Goal: Navigation & Orientation: Find specific page/section

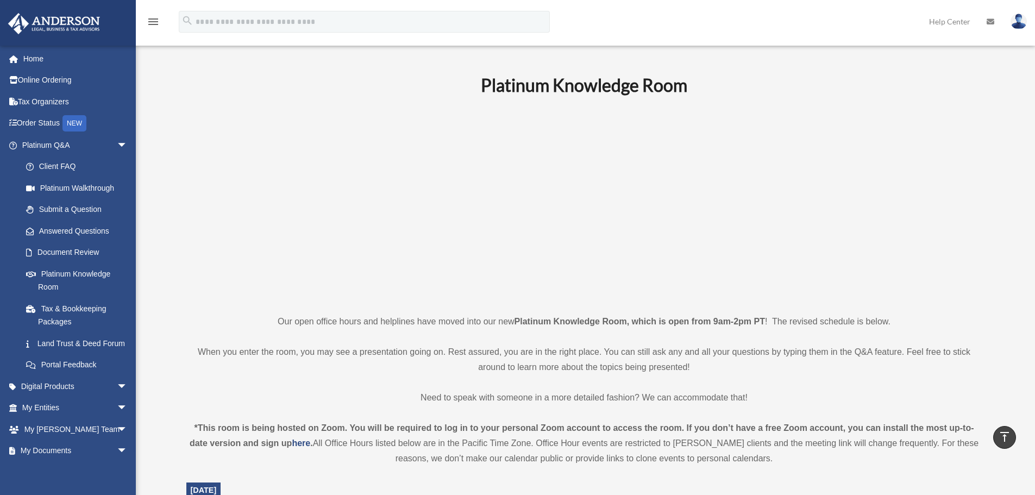
scroll to position [380, 0]
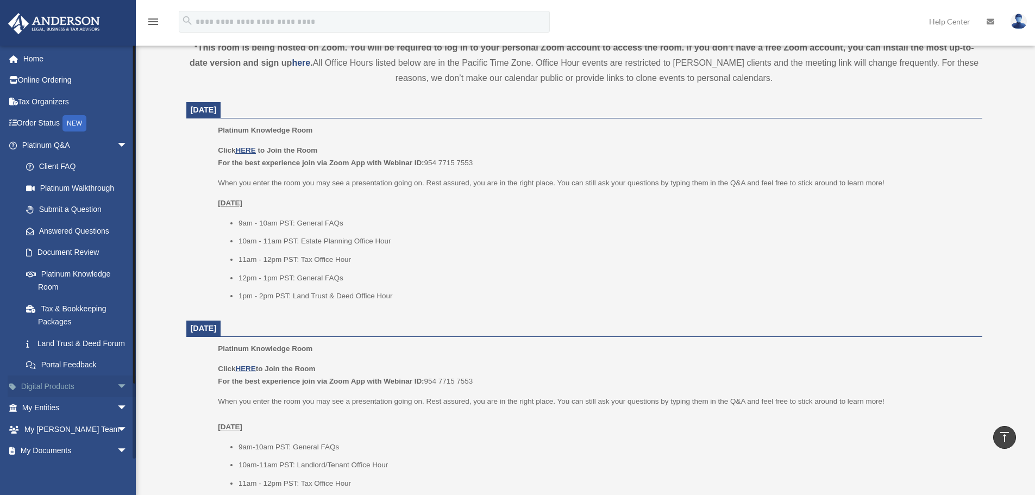
click at [117, 398] on span "arrow_drop_down" at bounding box center [128, 387] width 22 height 22
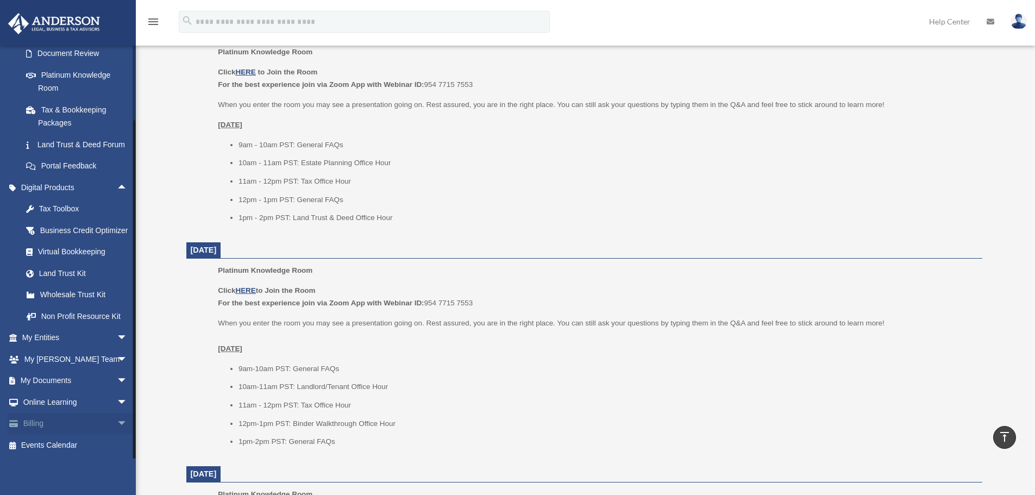
scroll to position [489, 0]
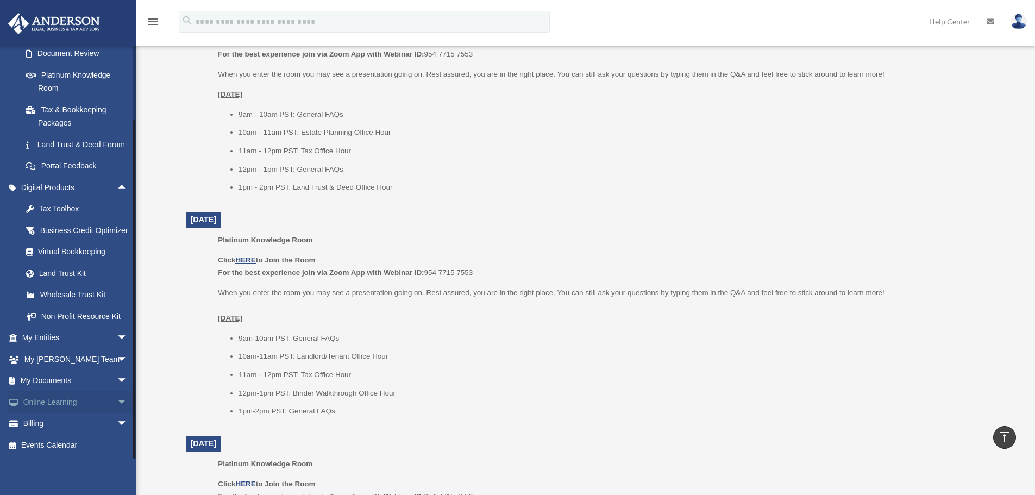
drag, startPoint x: 114, startPoint y: 422, endPoint x: 93, endPoint y: 412, distance: 23.6
click at [117, 421] on span "arrow_drop_down" at bounding box center [128, 424] width 22 height 22
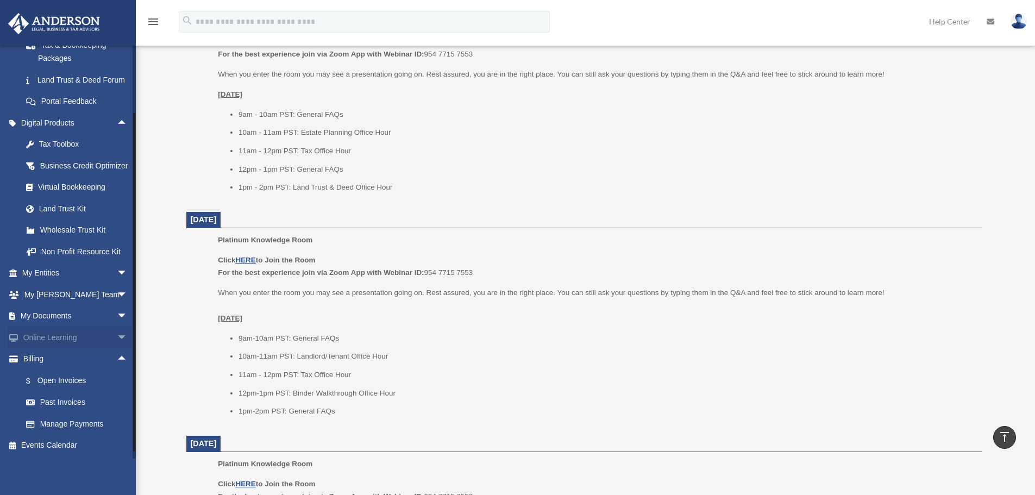
scroll to position [290, 0]
click at [77, 425] on link "Manage Payments" at bounding box center [79, 424] width 129 height 22
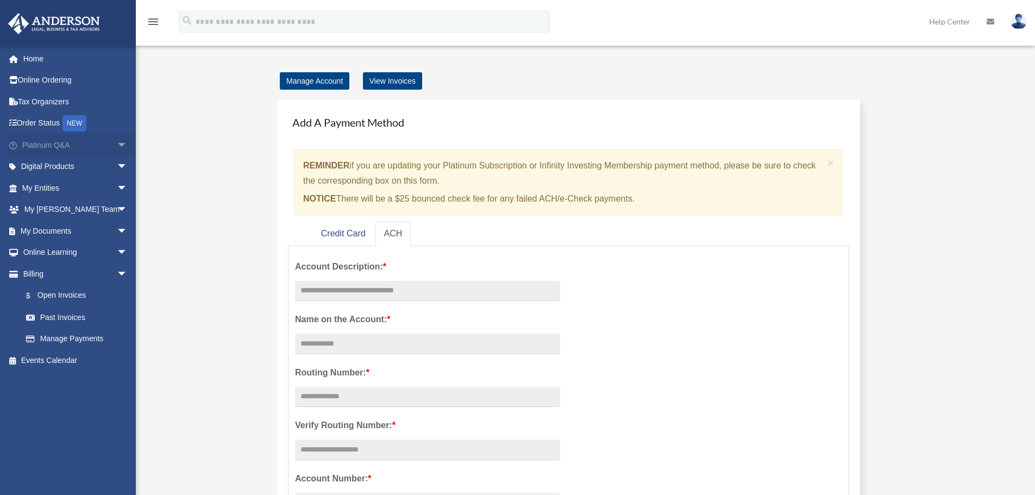
click at [56, 145] on link "Platinum Q&A arrow_drop_down" at bounding box center [76, 145] width 136 height 22
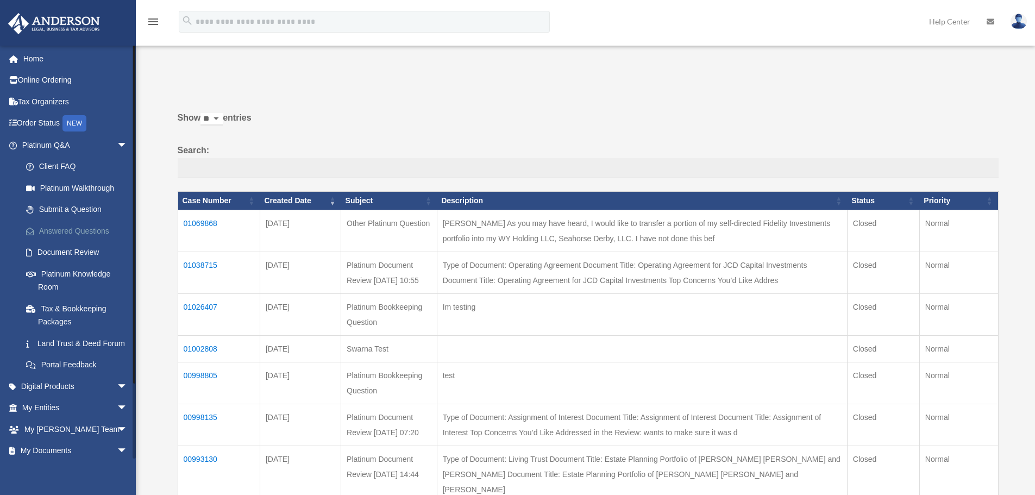
click at [88, 228] on link "Answered Questions" at bounding box center [79, 231] width 129 height 22
click at [36, 146] on link "Platinum Q&A arrow_drop_down" at bounding box center [76, 145] width 136 height 22
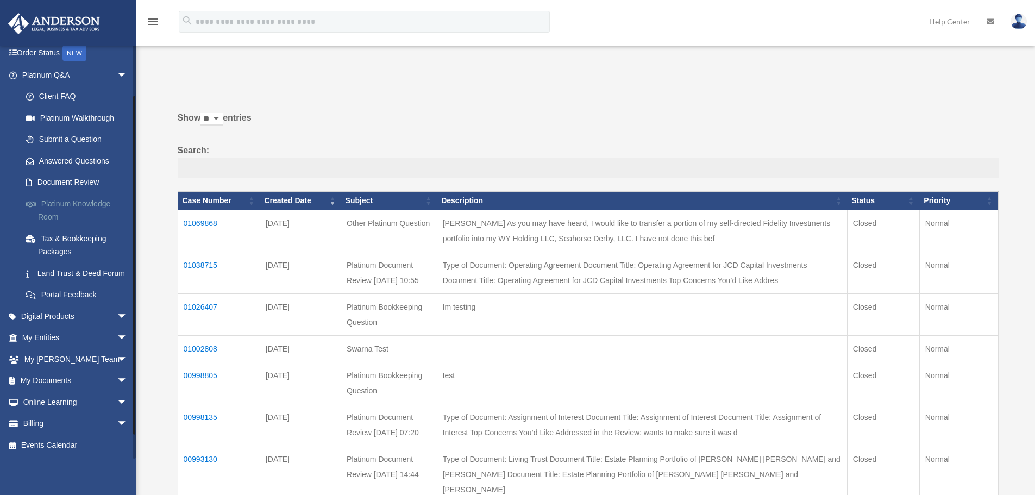
scroll to position [83, 0]
click at [117, 340] on span "arrow_drop_down" at bounding box center [128, 338] width 22 height 22
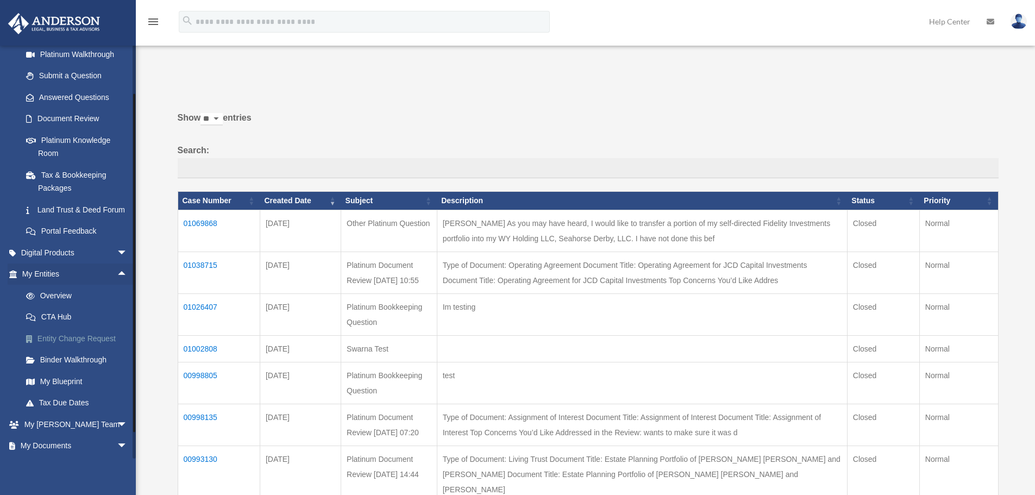
scroll to position [138, 0]
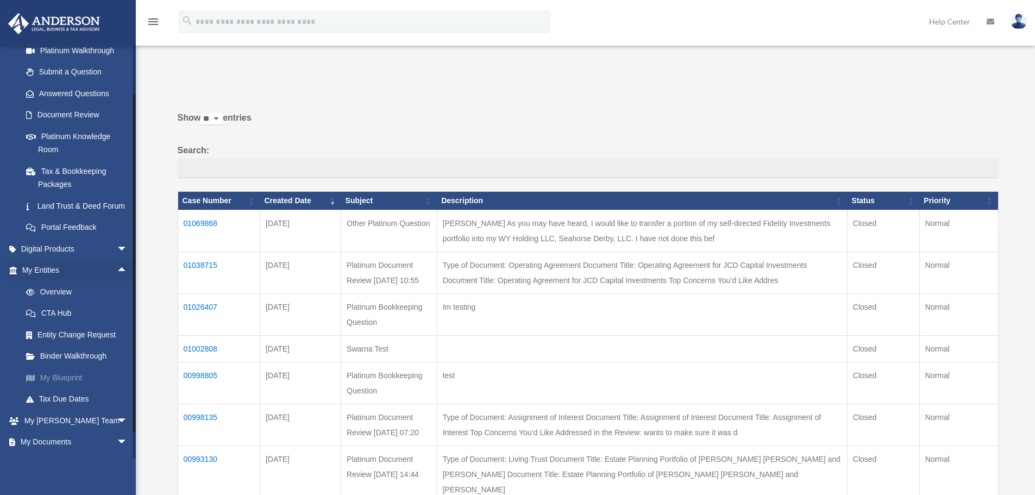
click at [58, 388] on link "My Blueprint" at bounding box center [79, 378] width 129 height 22
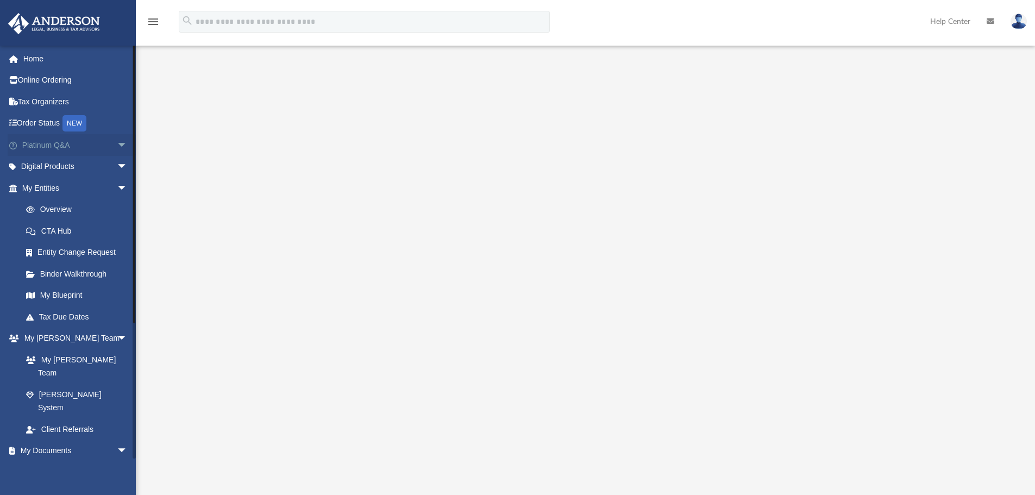
click at [117, 141] on span "arrow_drop_down" at bounding box center [128, 145] width 22 height 22
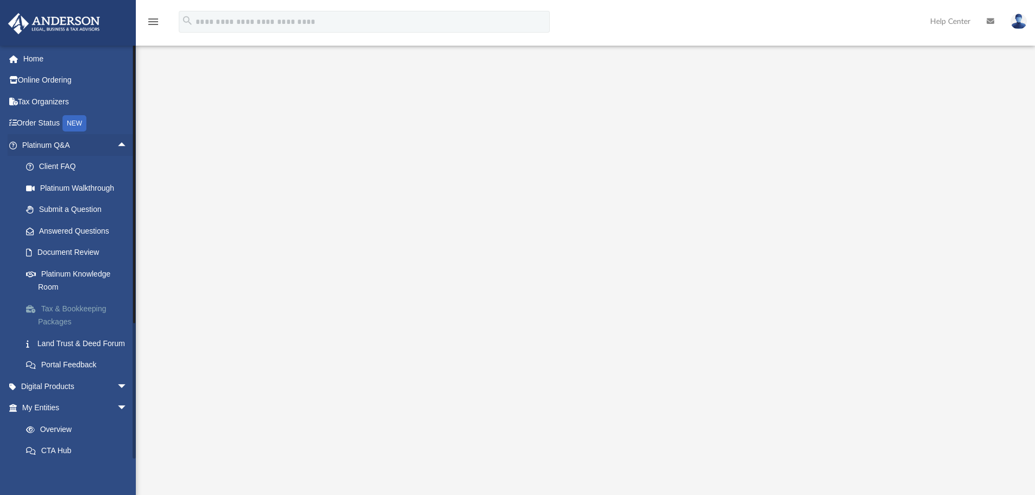
click at [70, 313] on link "Tax & Bookkeeping Packages" at bounding box center [79, 315] width 129 height 35
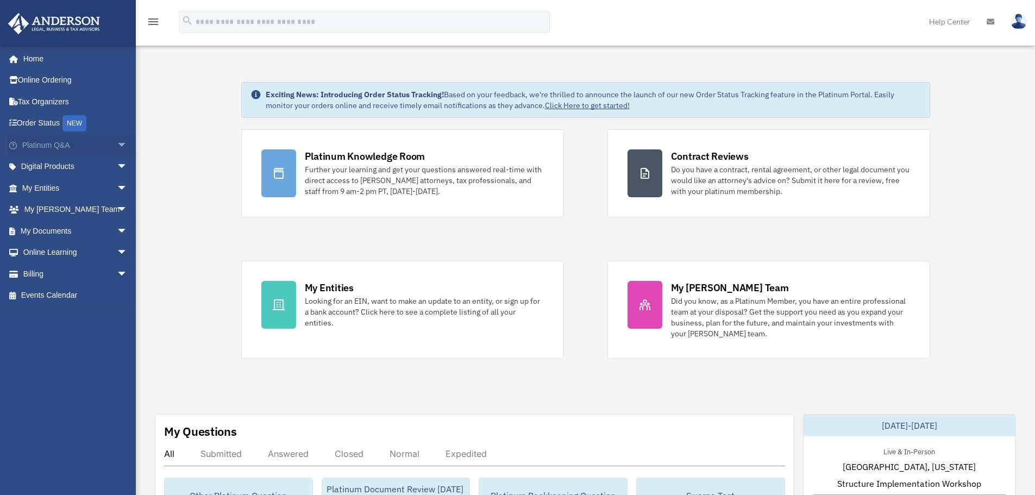
click at [117, 143] on span "arrow_drop_down" at bounding box center [128, 145] width 22 height 22
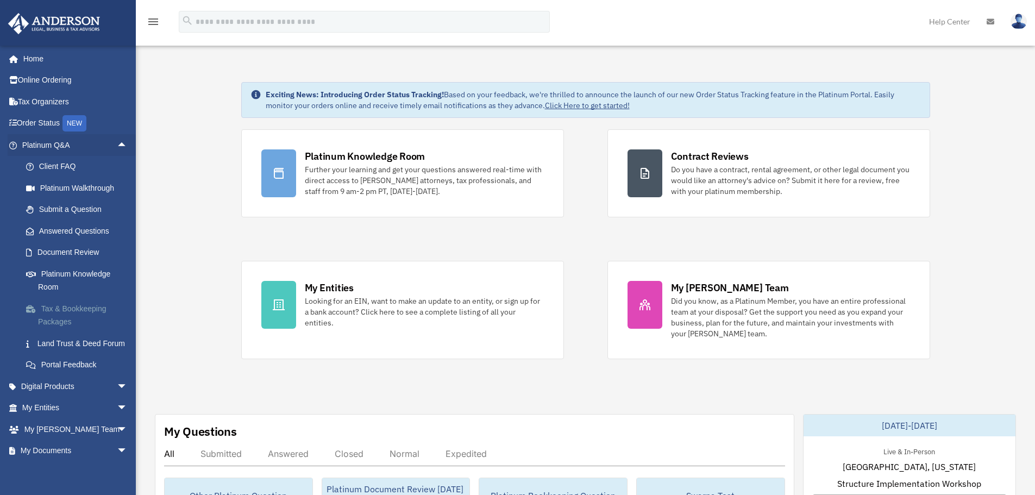
click at [61, 316] on link "Tax & Bookkeeping Packages" at bounding box center [79, 315] width 129 height 35
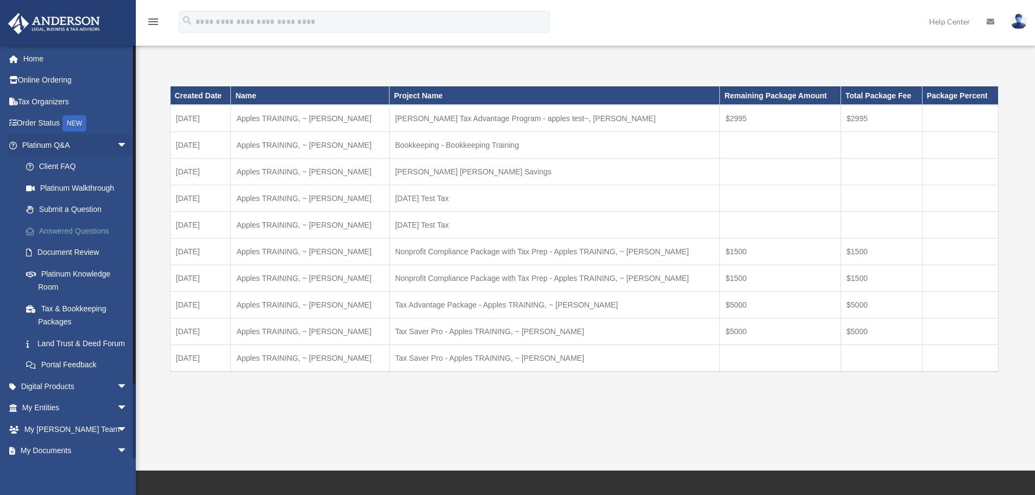
click at [79, 228] on link "Answered Questions" at bounding box center [79, 231] width 129 height 22
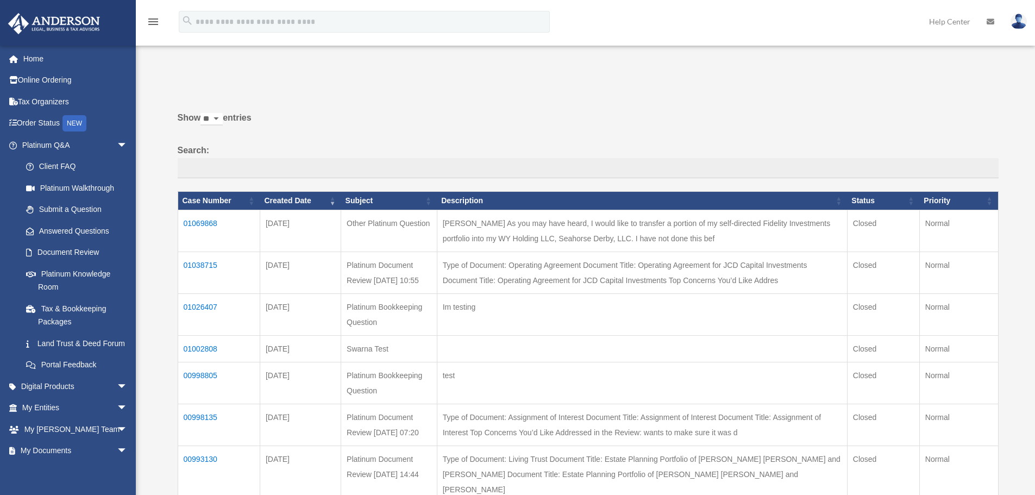
click at [935, 26] on link "Help Center" at bounding box center [950, 21] width 58 height 43
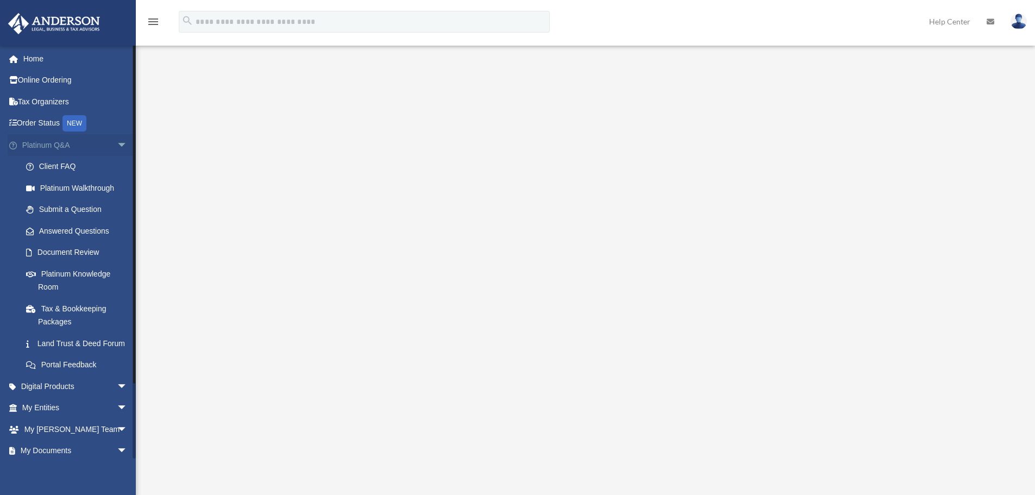
drag, startPoint x: 58, startPoint y: 143, endPoint x: 53, endPoint y: 149, distance: 7.3
click at [57, 144] on link "Platinum Q&A arrow_drop_down" at bounding box center [76, 145] width 136 height 22
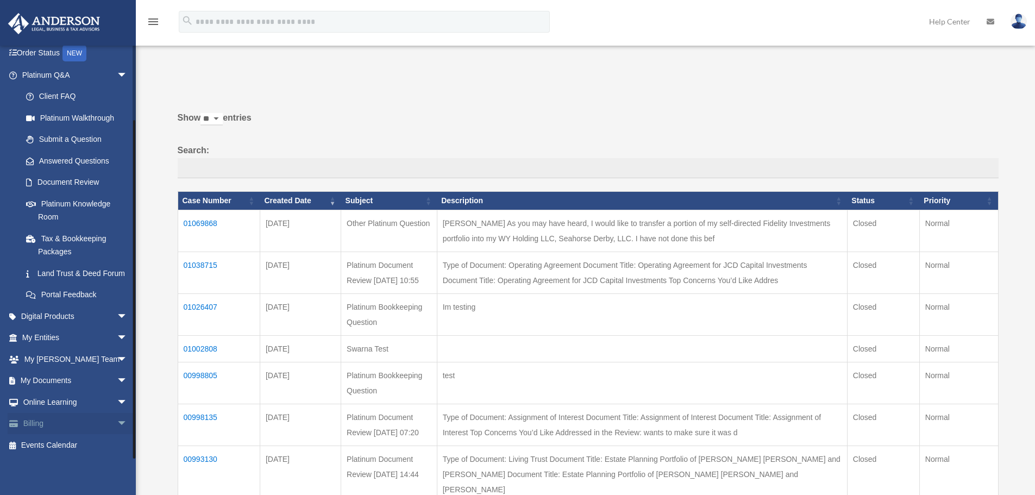
click at [49, 422] on link "Billing arrow_drop_down" at bounding box center [76, 424] width 136 height 22
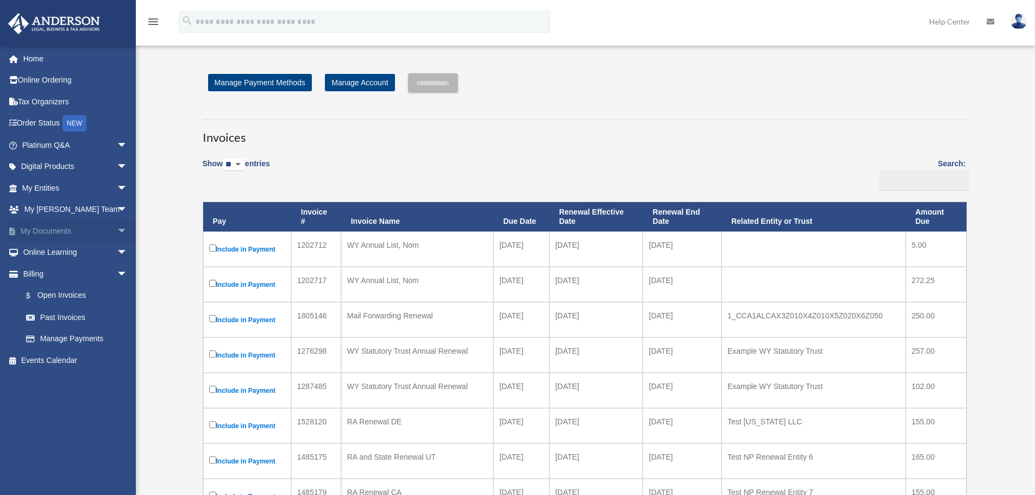
click at [117, 232] on span "arrow_drop_down" at bounding box center [128, 231] width 22 height 22
